Goal: Transaction & Acquisition: Purchase product/service

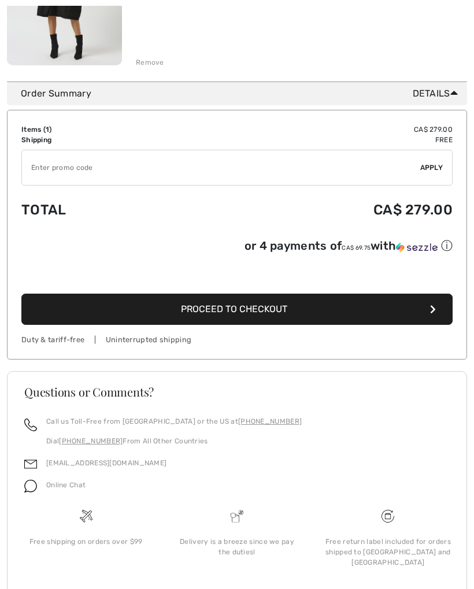
scroll to position [306, 0]
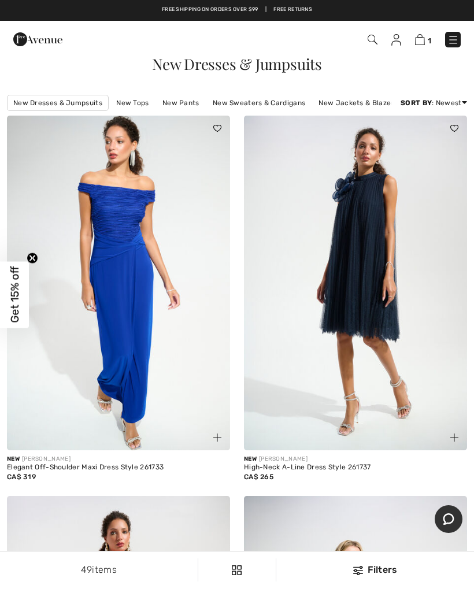
click at [66, 99] on link "New Dresses & Jumpsuits" at bounding box center [58, 103] width 102 height 16
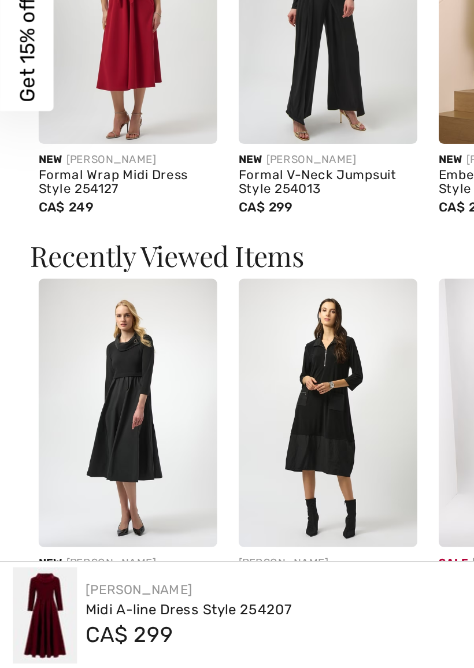
scroll to position [726, 0]
click at [81, 457] on img at bounding box center [69, 529] width 97 height 145
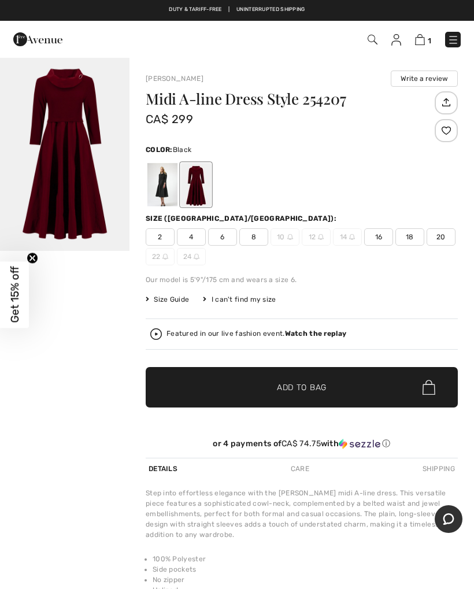
click at [161, 183] on div at bounding box center [162, 184] width 30 height 43
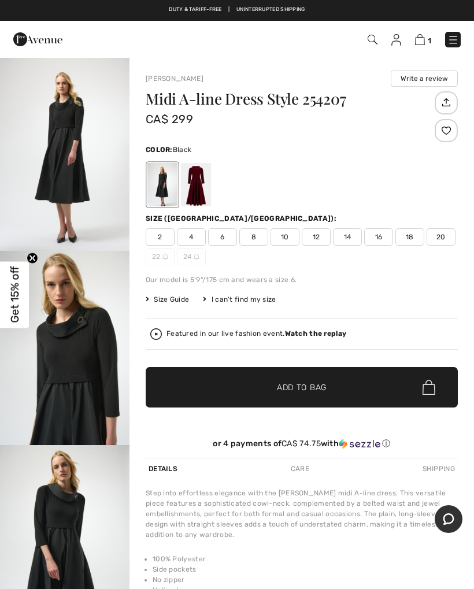
click at [199, 237] on span "4" at bounding box center [191, 236] width 29 height 17
click at [300, 388] on span "Add to Bag" at bounding box center [302, 388] width 50 height 12
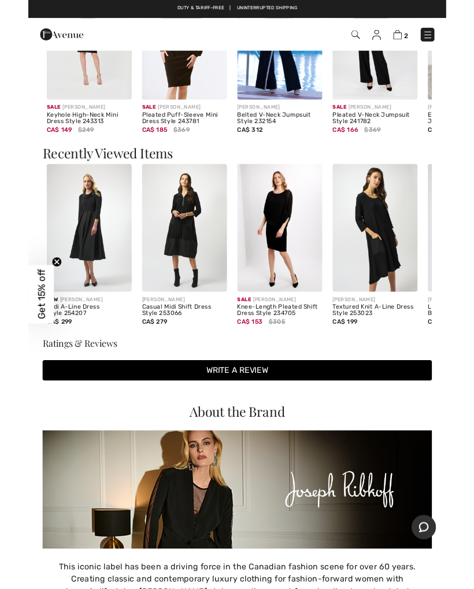
scroll to position [982, 0]
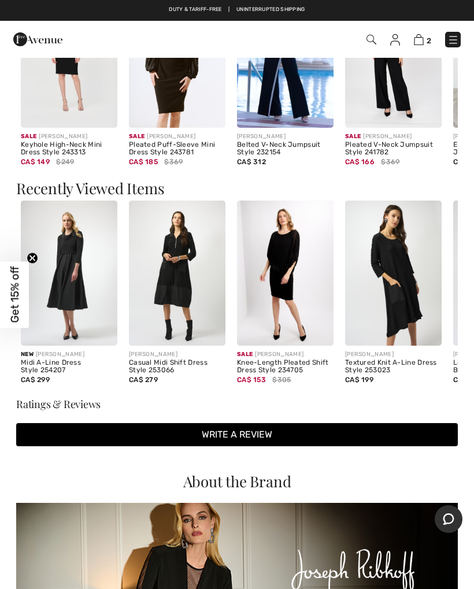
click at [393, 309] on img at bounding box center [393, 273] width 97 height 145
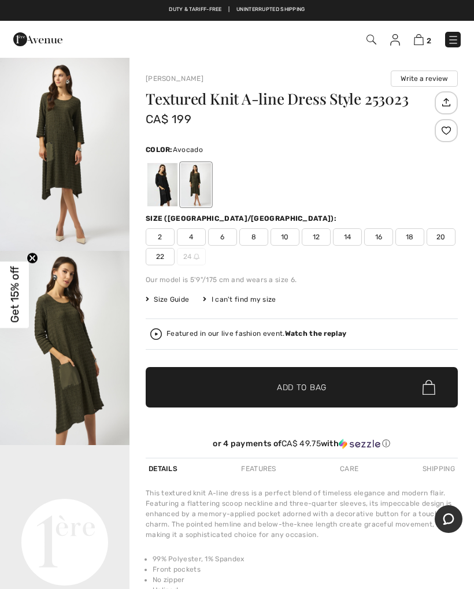
click at [197, 233] on span "4" at bounding box center [191, 236] width 29 height 17
click at [160, 184] on div at bounding box center [162, 184] width 30 height 43
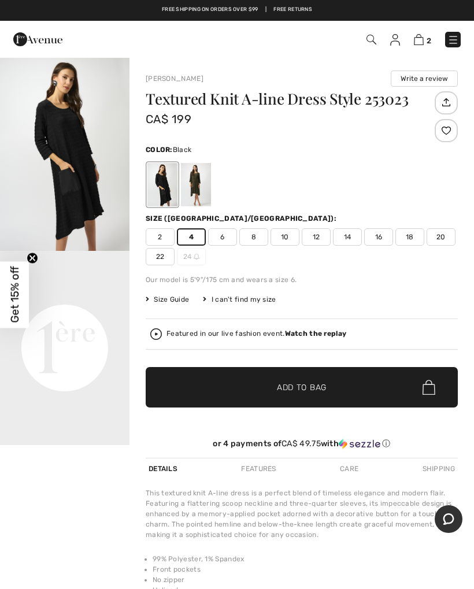
click at [312, 381] on span "✔ Added to Bag Add to Bag" at bounding box center [302, 387] width 312 height 40
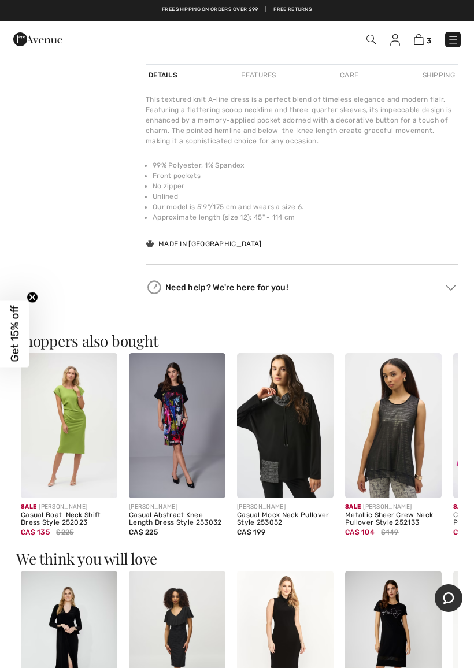
scroll to position [456, 0]
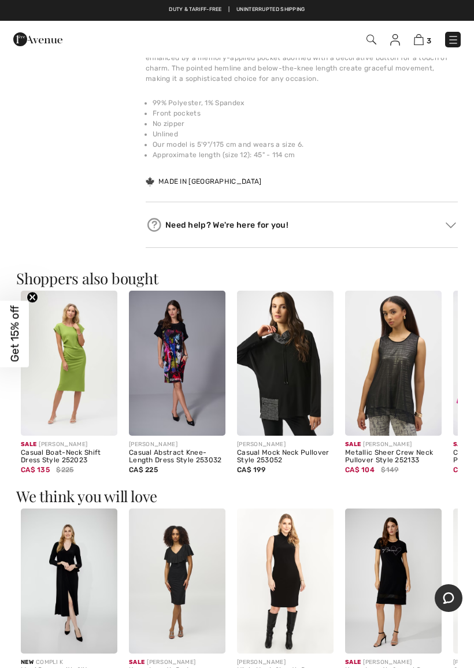
click at [197, 359] on img at bounding box center [177, 363] width 97 height 145
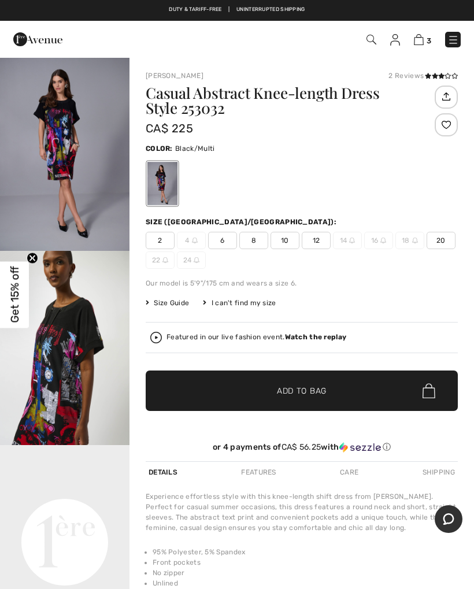
click at [62, 162] on img "1 / 6" at bounding box center [65, 154] width 130 height 194
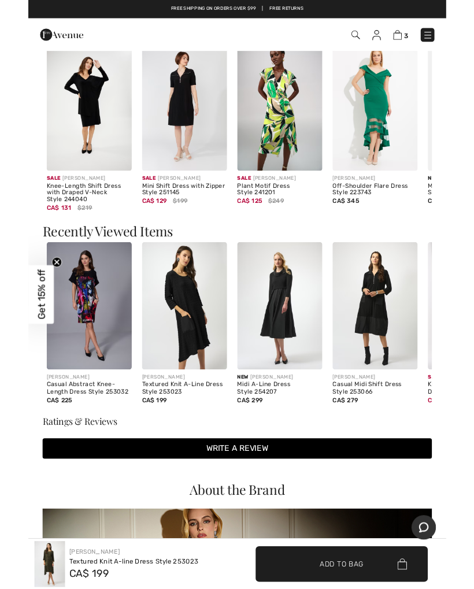
scroll to position [915, 0]
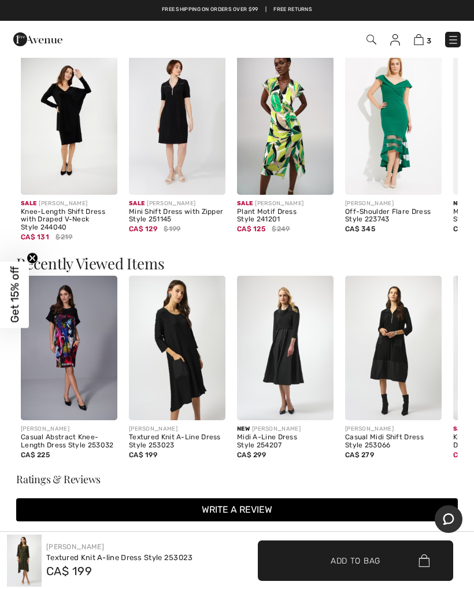
click at [193, 340] on img at bounding box center [177, 348] width 97 height 145
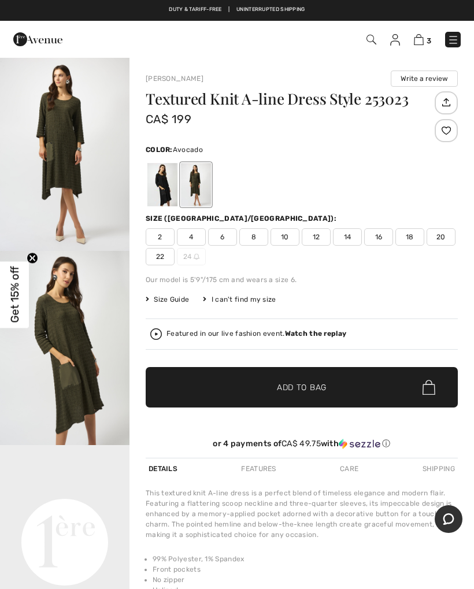
click at [84, 143] on img "1 / 4" at bounding box center [65, 154] width 130 height 194
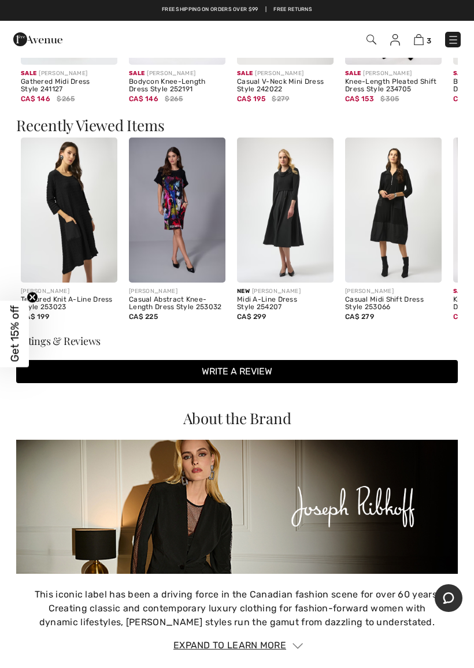
click at [78, 201] on img at bounding box center [69, 210] width 97 height 145
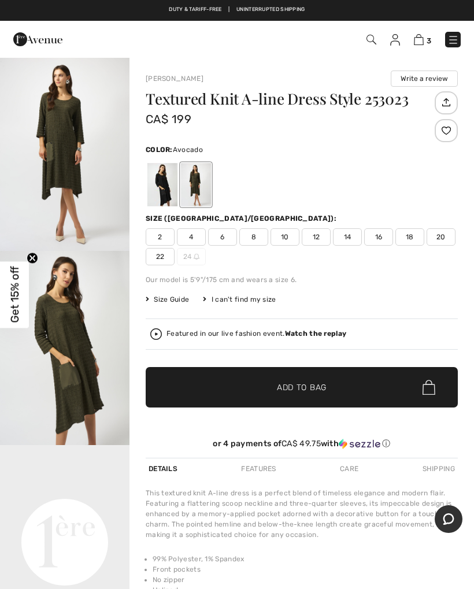
click at [423, 39] on img at bounding box center [419, 39] width 10 height 11
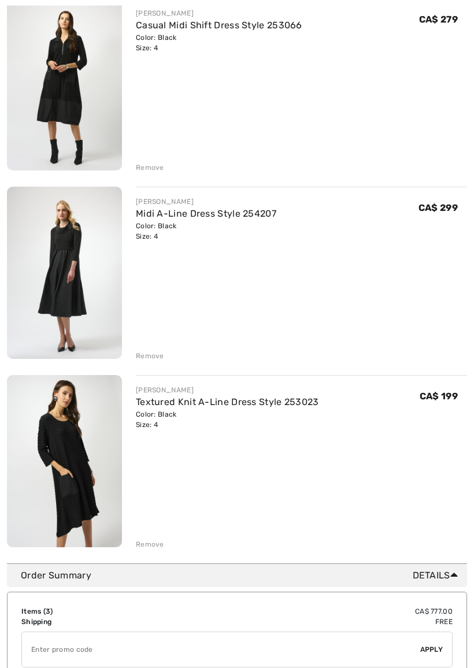
scroll to position [173, 0]
click at [73, 264] on img at bounding box center [64, 273] width 115 height 172
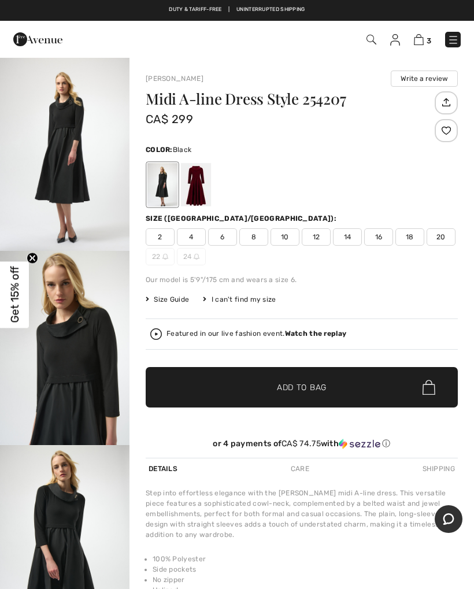
click at [79, 354] on img "2 / 5" at bounding box center [65, 348] width 130 height 194
click at [65, 147] on img "1 / 5" at bounding box center [65, 154] width 130 height 194
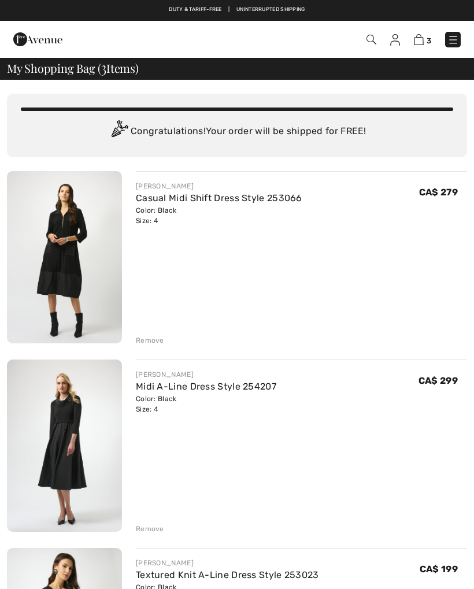
scroll to position [205, 0]
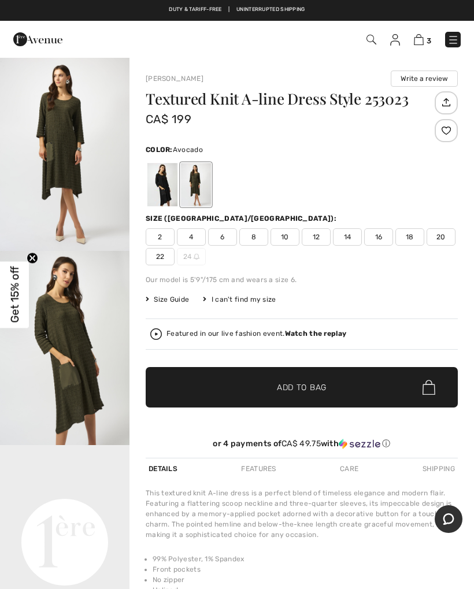
click at [62, 152] on img "1 / 4" at bounding box center [65, 154] width 130 height 194
